Goal: Information Seeking & Learning: Learn about a topic

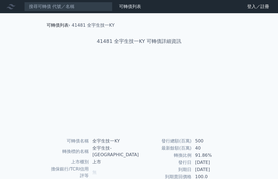
click at [61, 26] on link "可轉債列表" at bounding box center [58, 25] width 22 height 5
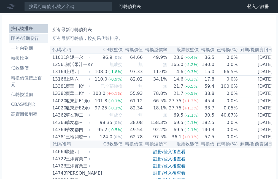
click at [33, 36] on li "即將/近期發行" at bounding box center [28, 38] width 39 height 7
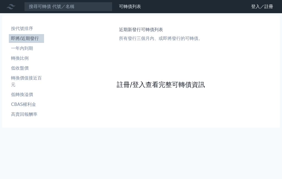
click at [140, 83] on link "註冊/登入查看完整可轉債資訊" at bounding box center [161, 84] width 88 height 9
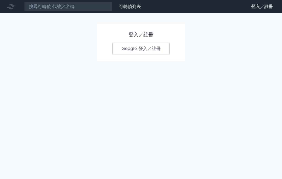
click at [137, 50] on link "Google 登入／註冊" at bounding box center [140, 49] width 57 height 12
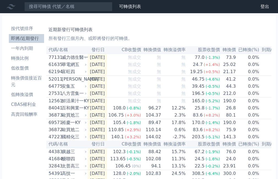
click at [75, 66] on div "華電網五" at bounding box center [74, 64] width 24 height 7
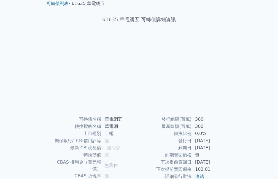
scroll to position [55, 0]
